Goal: Task Accomplishment & Management: Use online tool/utility

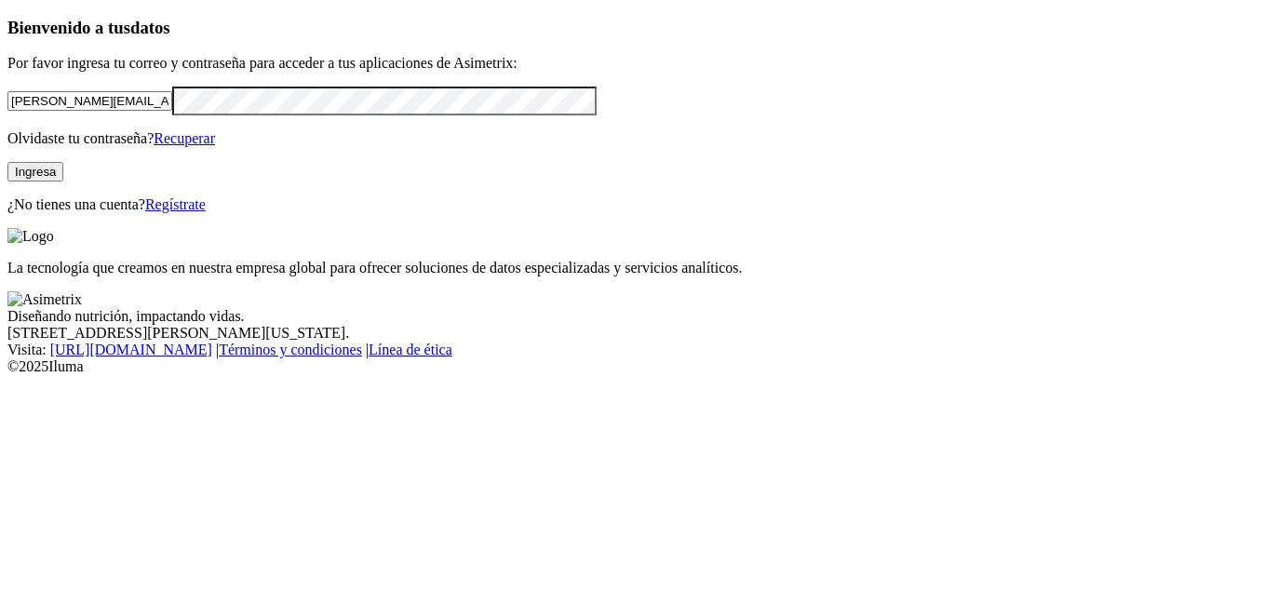
click at [438, 203] on div "Bienvenido a tus datos Por favor ingresa tu correo y contraseña para acceder a …" at bounding box center [631, 116] width 1249 height 196
click at [63, 182] on button "Ingresa" at bounding box center [35, 172] width 56 height 20
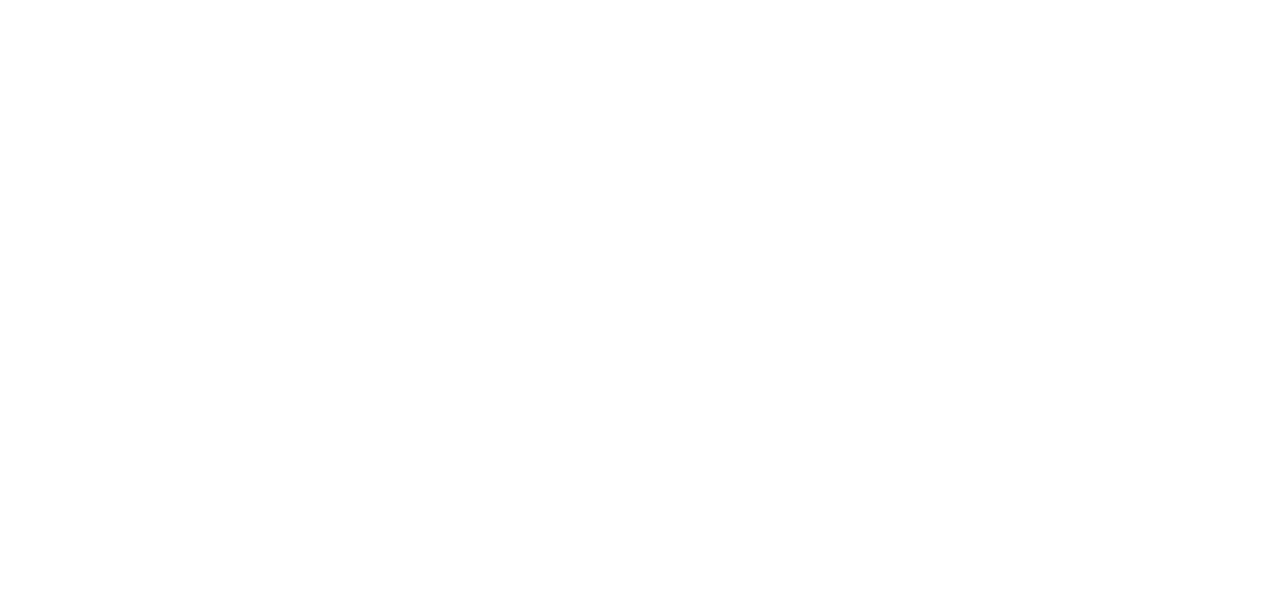
click at [588, 230] on icon at bounding box center [639, 302] width 186 height 186
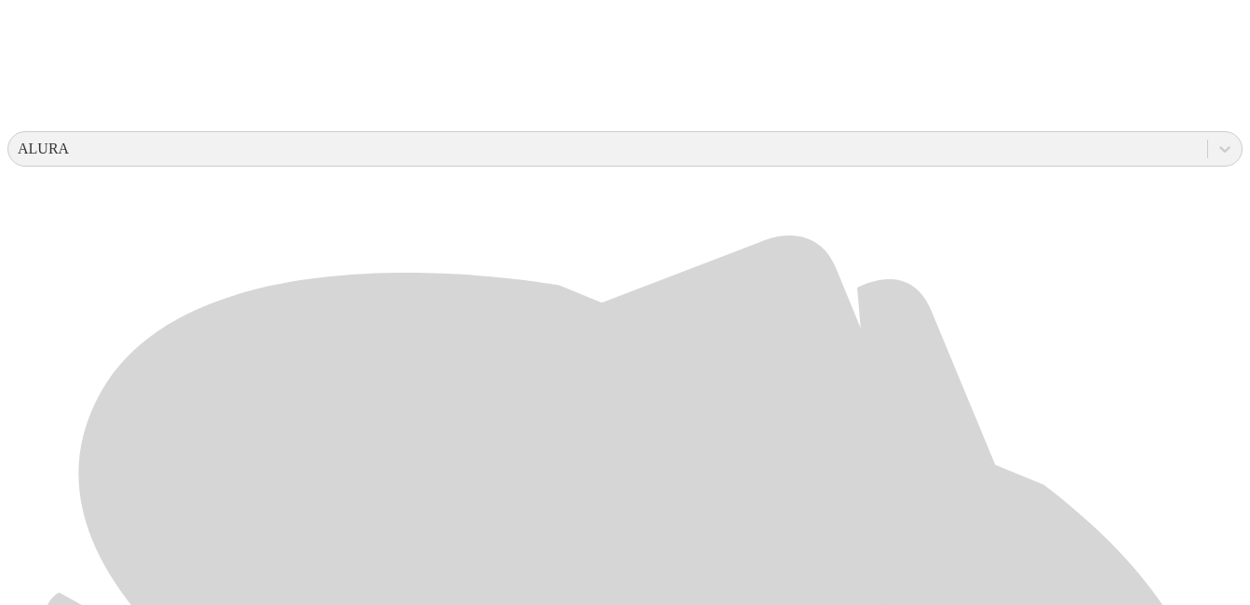
scroll to position [652, 0]
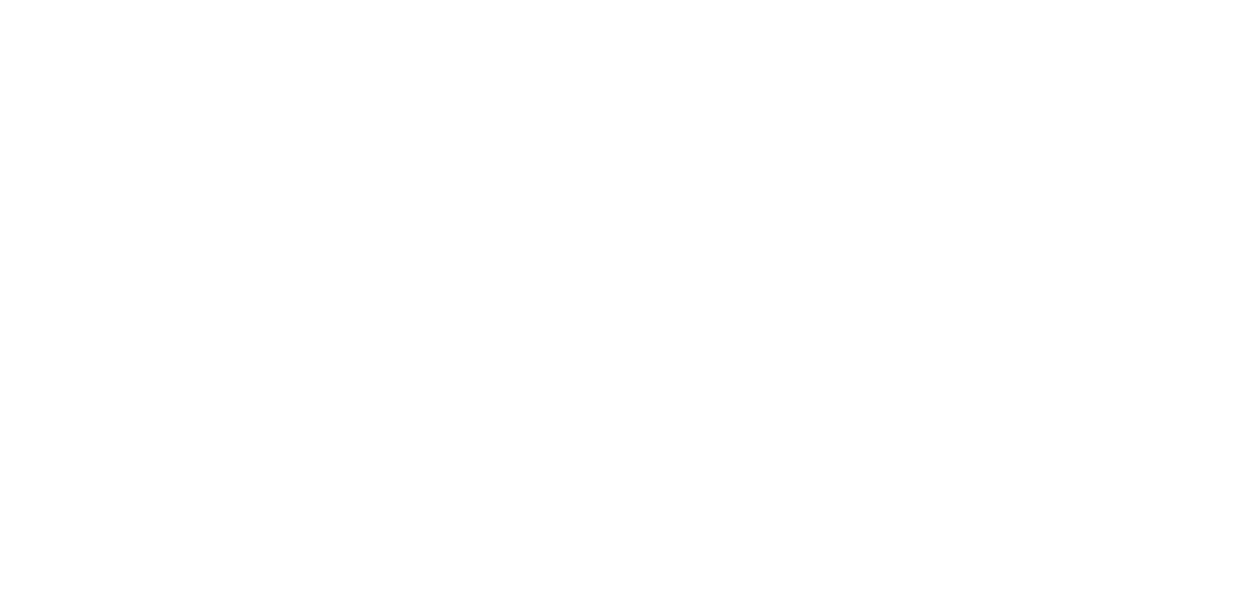
scroll to position [0, 0]
